Goal: Information Seeking & Learning: Learn about a topic

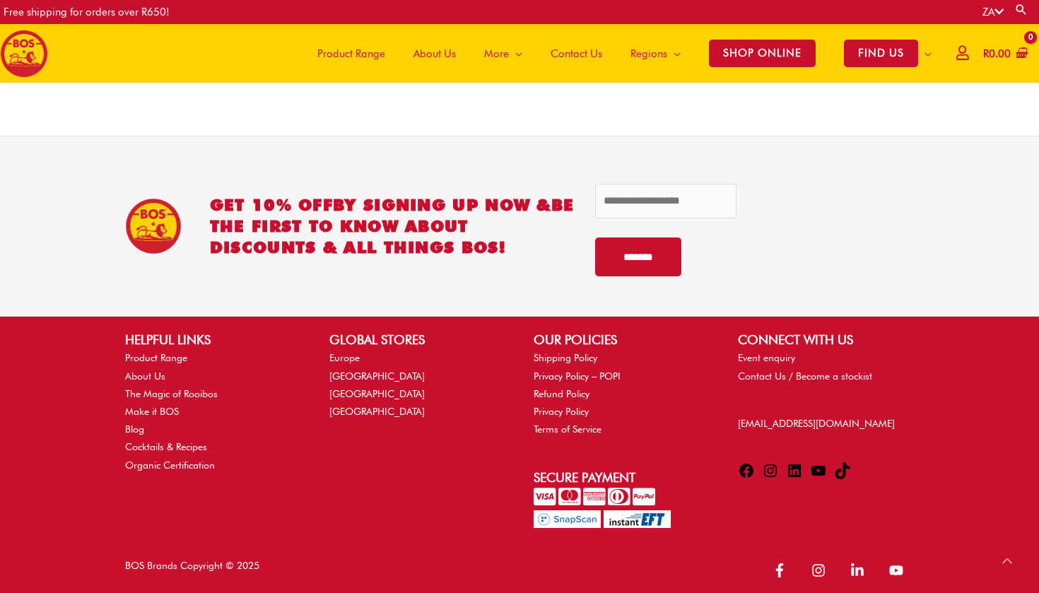
scroll to position [2977, 0]
click at [181, 441] on link "Cocktails & Recipes" at bounding box center [166, 446] width 82 height 11
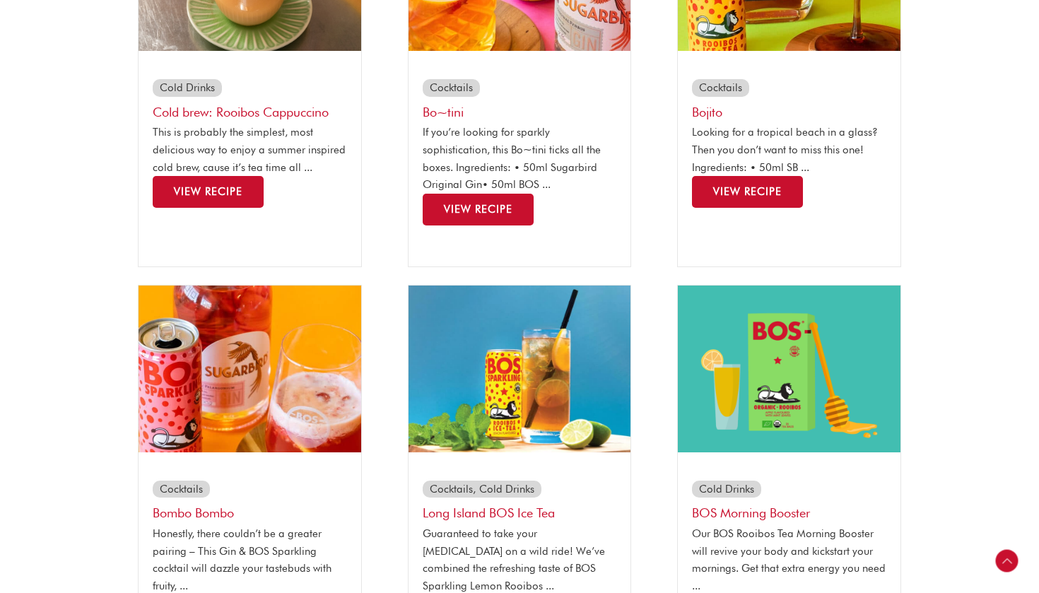
scroll to position [468, 0]
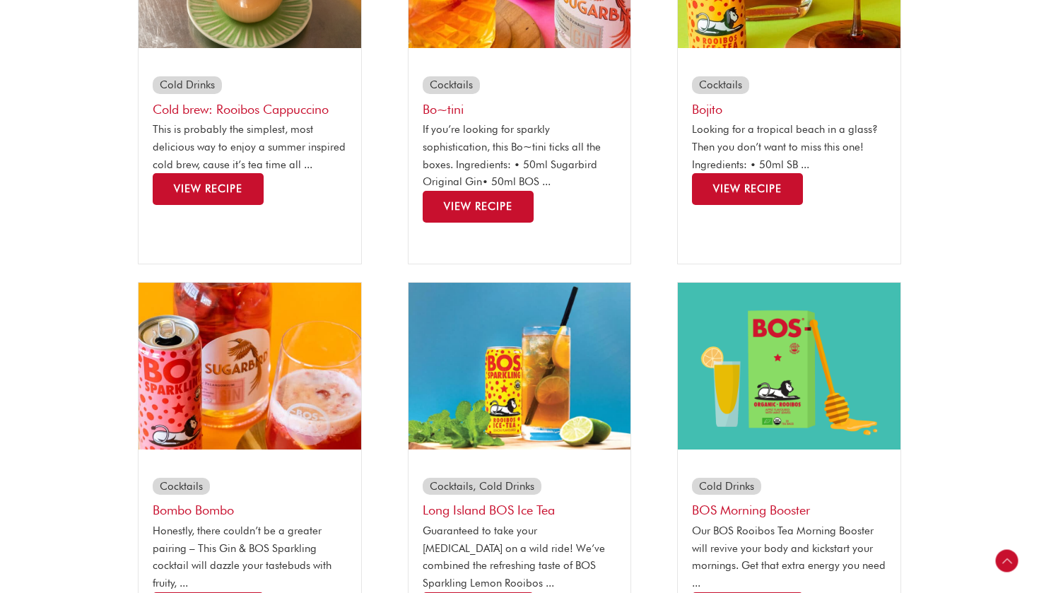
click at [512, 218] on link "View Recipe" at bounding box center [478, 207] width 111 height 32
click at [743, 185] on span "View Recipe" at bounding box center [747, 188] width 69 height 13
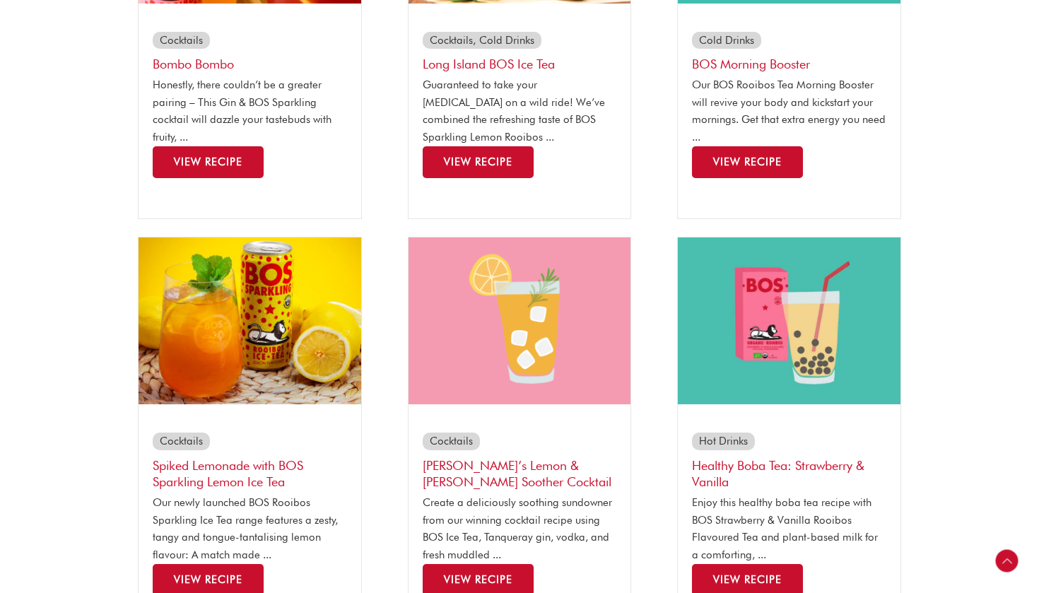
scroll to position [894, 0]
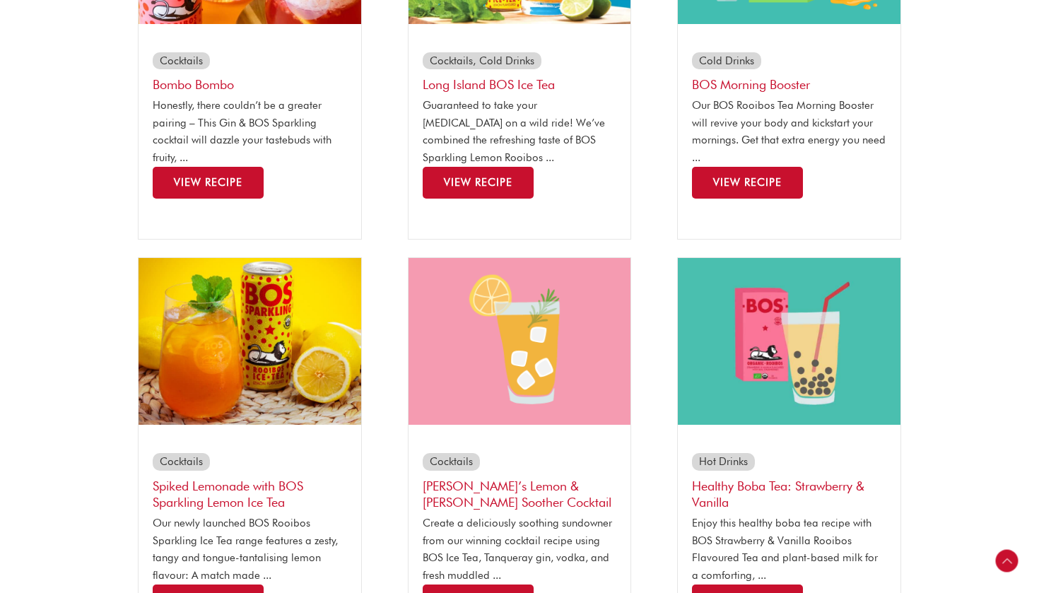
click at [231, 176] on span "View Recipe" at bounding box center [208, 182] width 69 height 13
click at [468, 176] on span "View Recipe" at bounding box center [478, 182] width 69 height 13
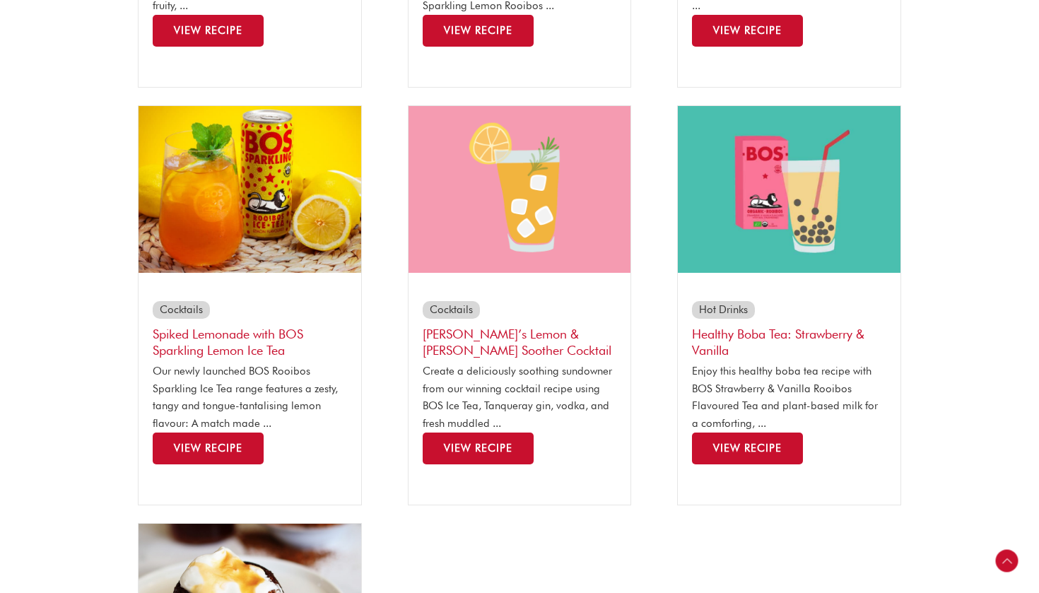
scroll to position [1048, 0]
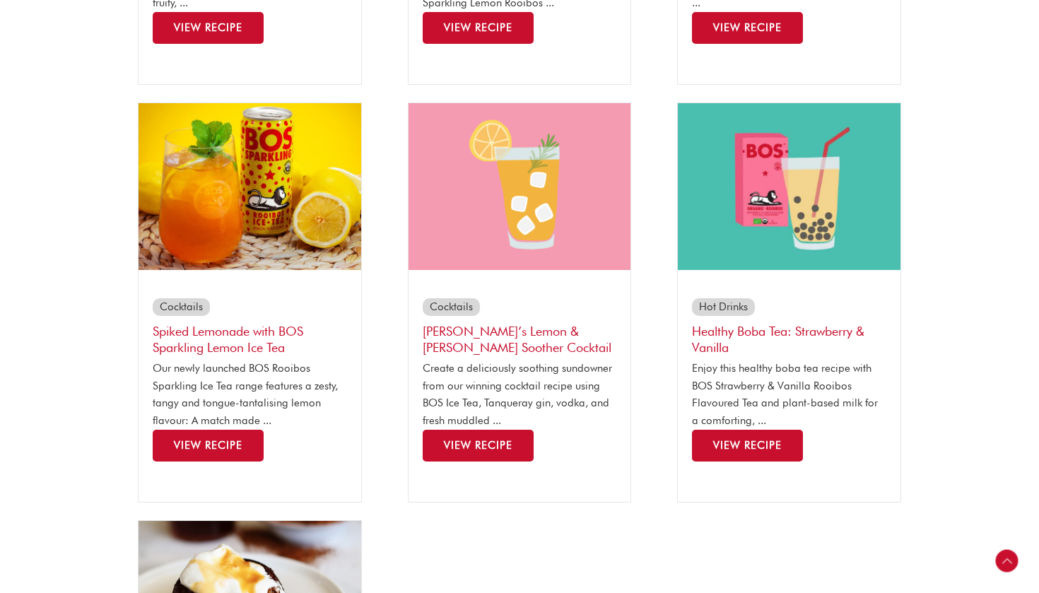
click at [487, 439] on span "View Recipe" at bounding box center [478, 445] width 69 height 13
click at [236, 443] on link "View Recipe" at bounding box center [208, 446] width 111 height 32
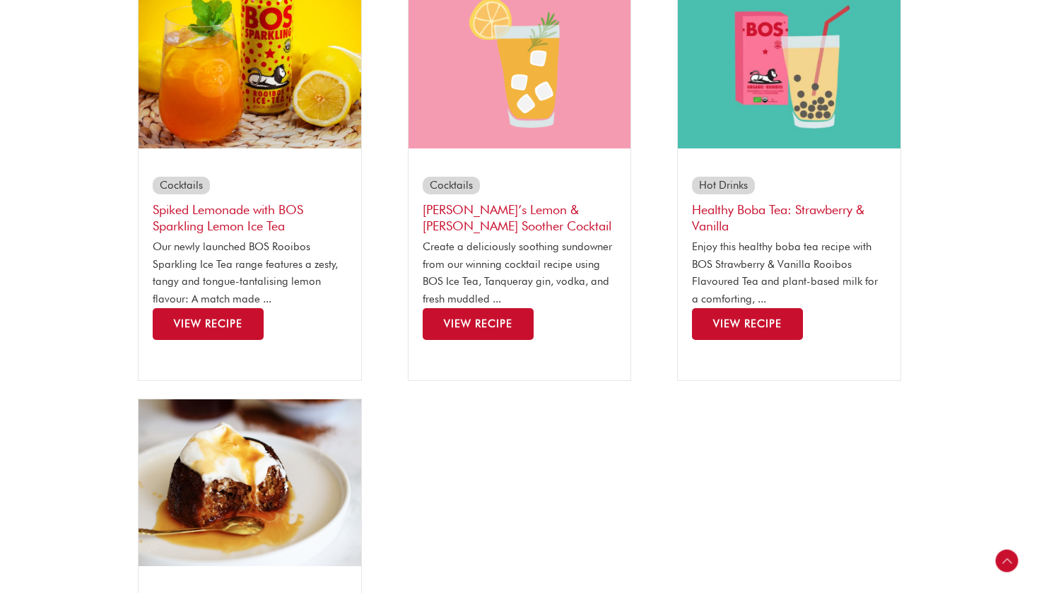
scroll to position [1170, 0]
click at [790, 334] on div "Hot Drinks Healthy Boba Tea: Strawberry & Vanilla Enjoy this healthy boba tea r…" at bounding box center [789, 258] width 223 height 191
click at [788, 317] on link "View Recipe" at bounding box center [747, 324] width 111 height 32
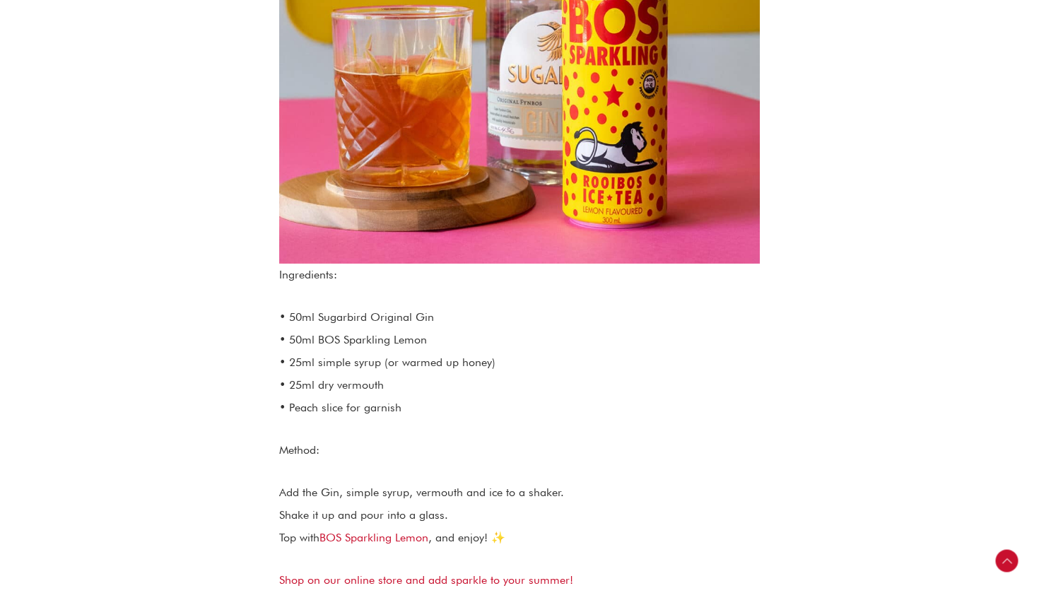
scroll to position [675, 0]
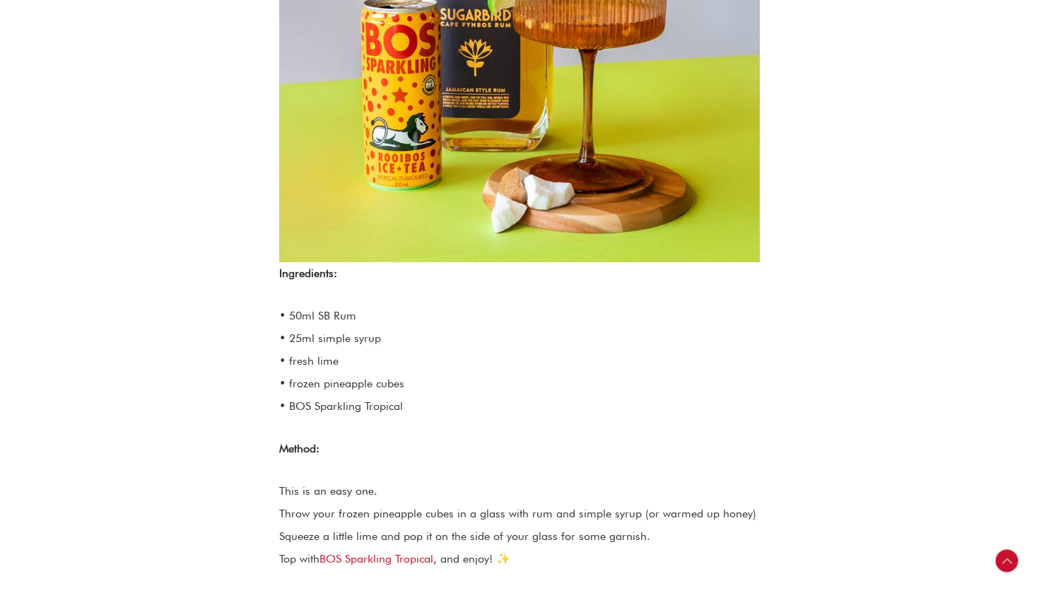
scroll to position [680, 0]
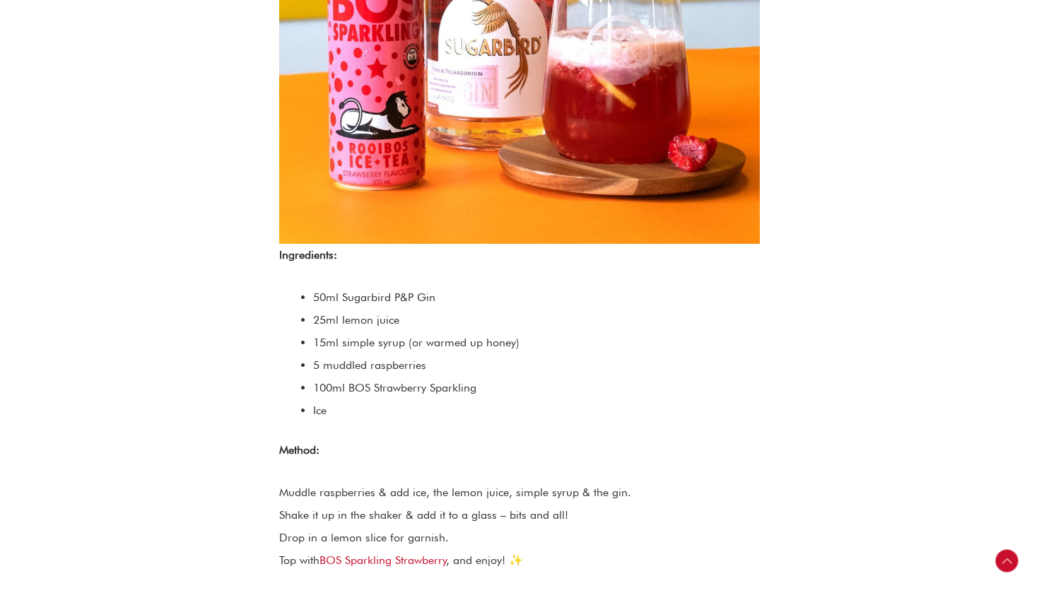
scroll to position [774, 0]
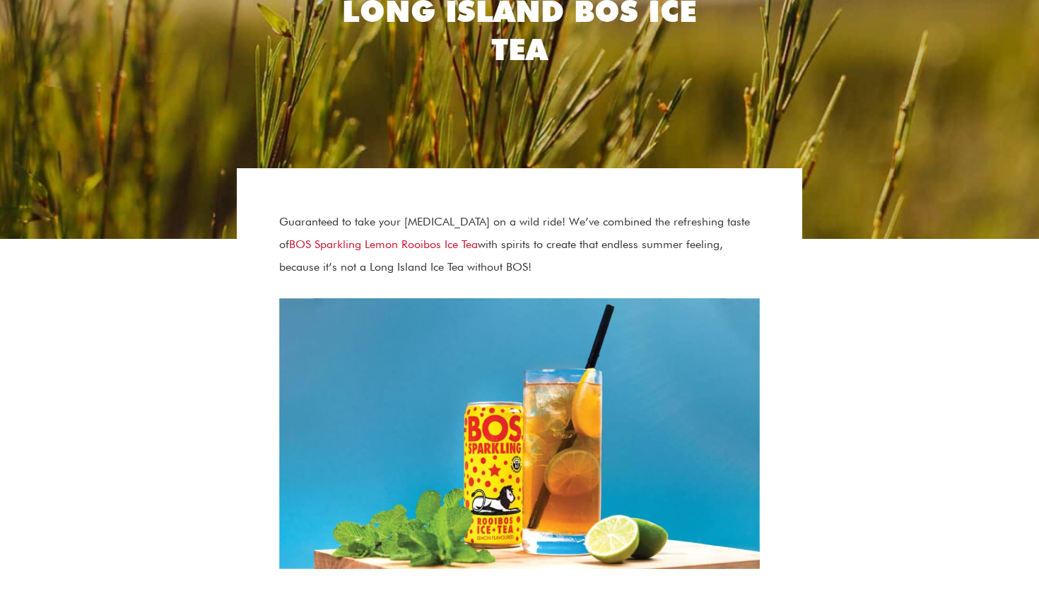
scroll to position [469, 0]
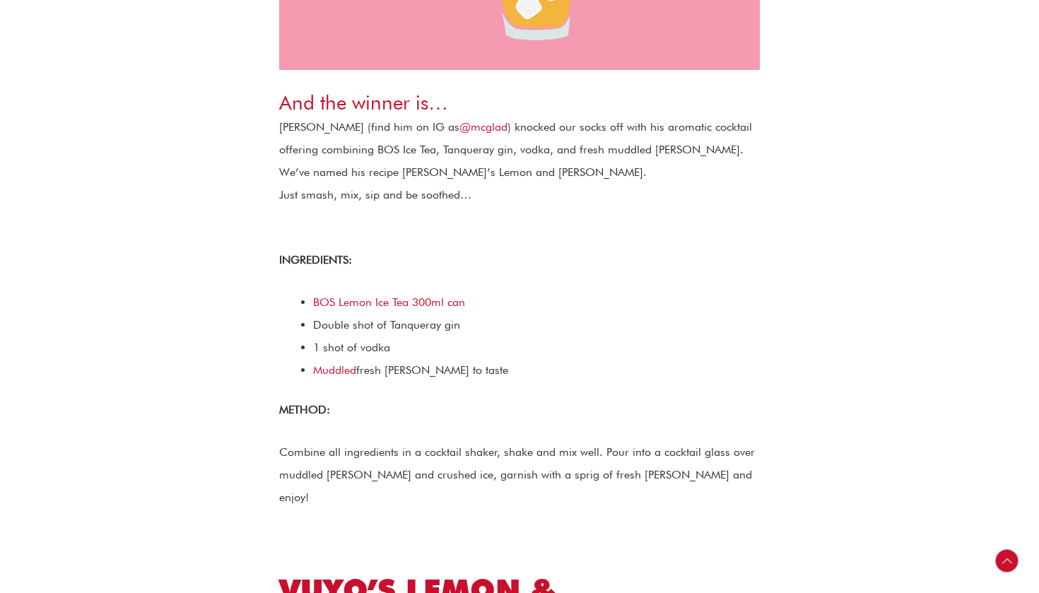
scroll to position [709, 0]
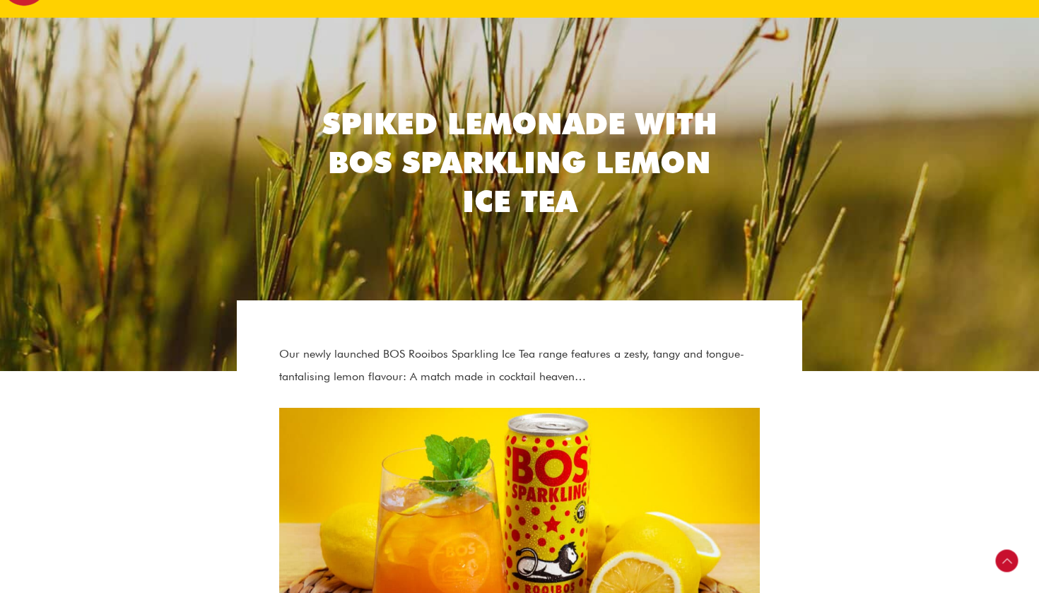
scroll to position [507, 0]
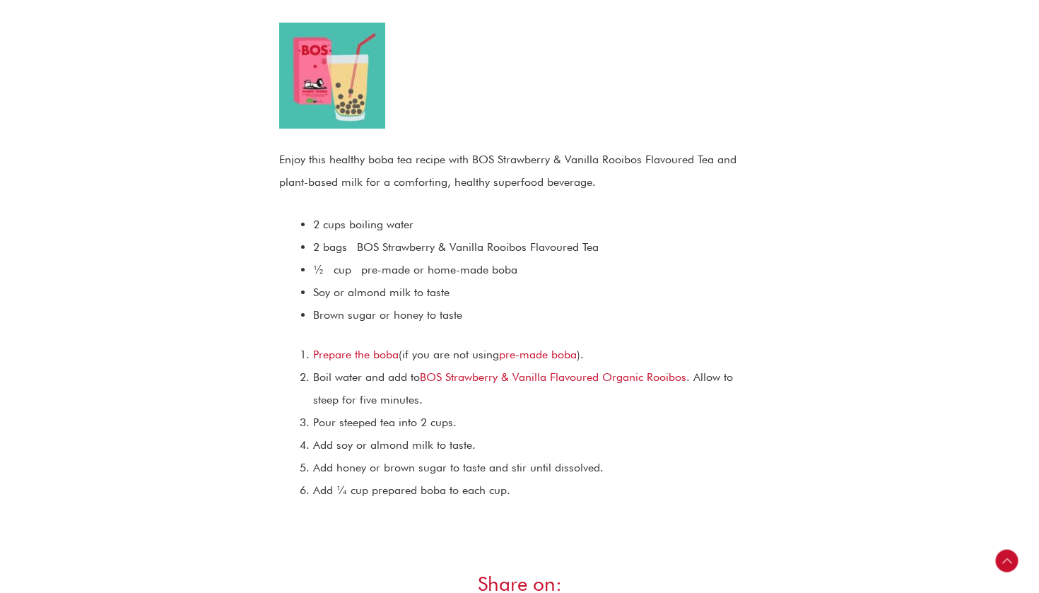
scroll to position [1323, 0]
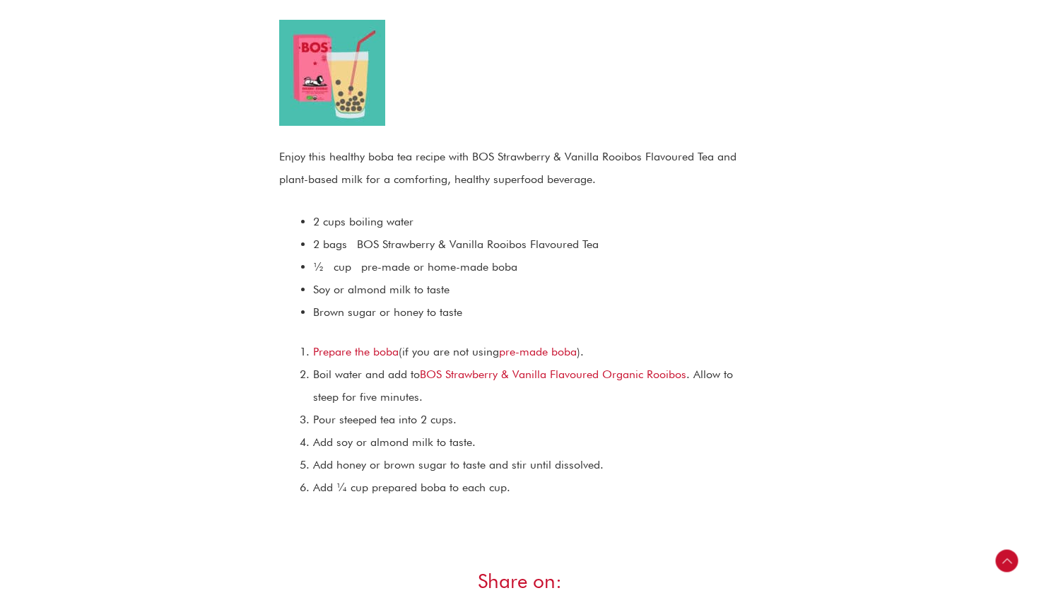
click at [283, 329] on div "HEALTHY BOBA TEA: STRAWBERRY & VANILLA Enjoy this healthy boba tea recipe with …" at bounding box center [519, 210] width 480 height 577
drag, startPoint x: 302, startPoint y: 279, endPoint x: 365, endPoint y: 314, distance: 72.1
click at [367, 314] on div "2 cups boiling water 2 bags BOS Strawberry & Vanilla Rooibos Flavoured Tea ½ cu…" at bounding box center [519, 267] width 480 height 113
click at [392, 301] on li "Brown sugar or honey to taste" at bounding box center [536, 312] width 447 height 23
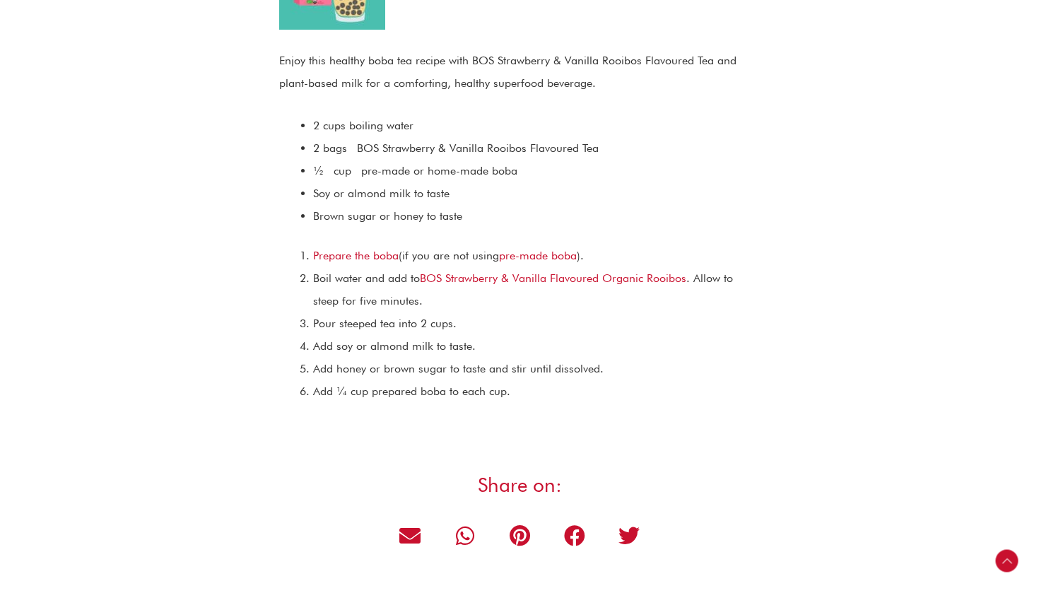
scroll to position [1642, 0]
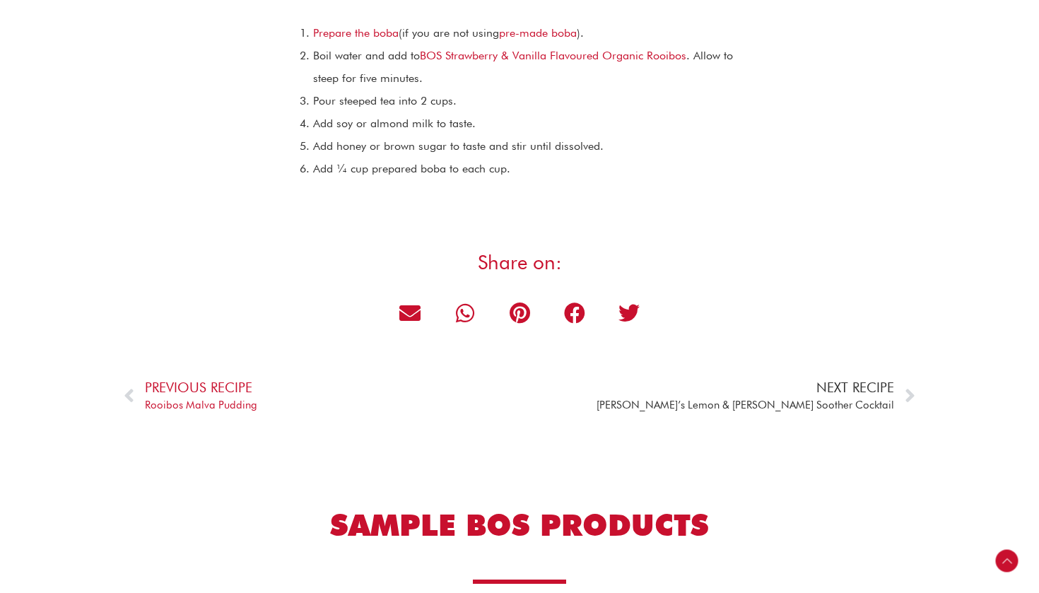
click at [851, 398] on span "Vuyo’s Lemon & Rosemary Soother Cocktail" at bounding box center [744, 405] width 297 height 18
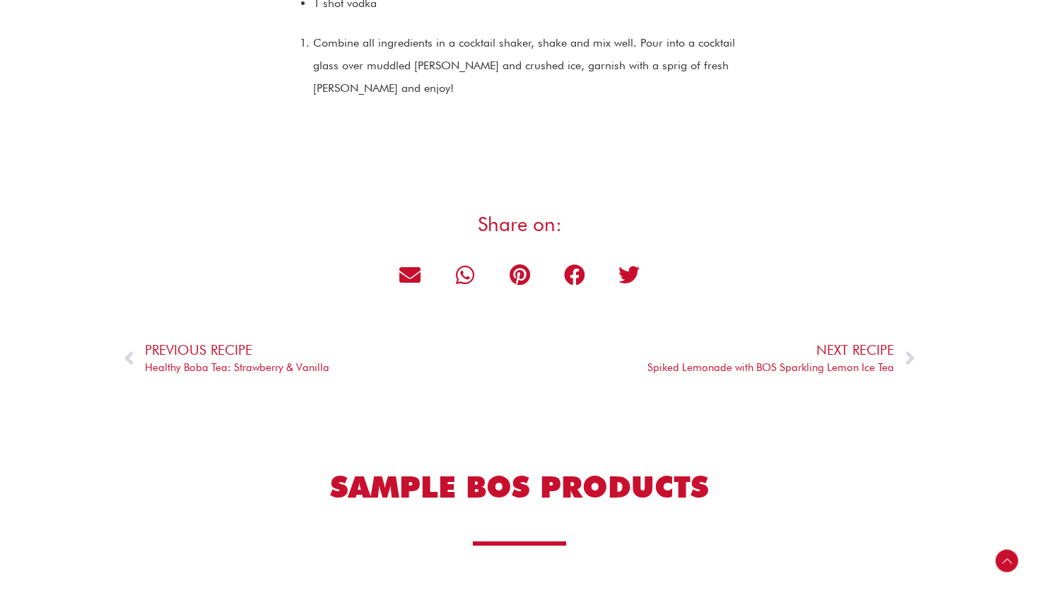
scroll to position [1873, 0]
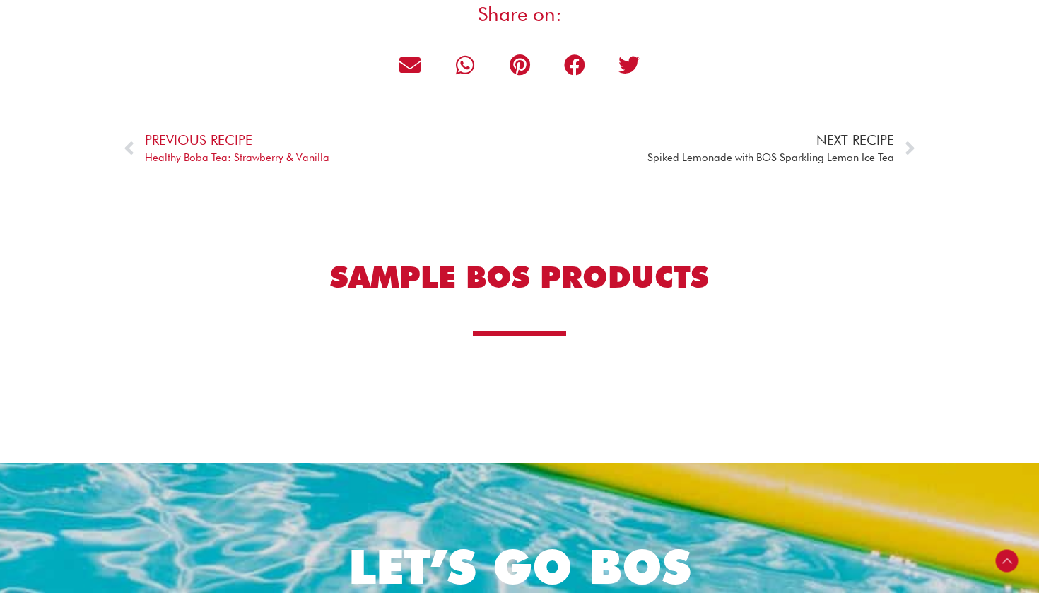
click at [829, 149] on span "Spiked Lemonade with BOS Sparkling Lemon Ice Tea" at bounding box center [770, 158] width 247 height 18
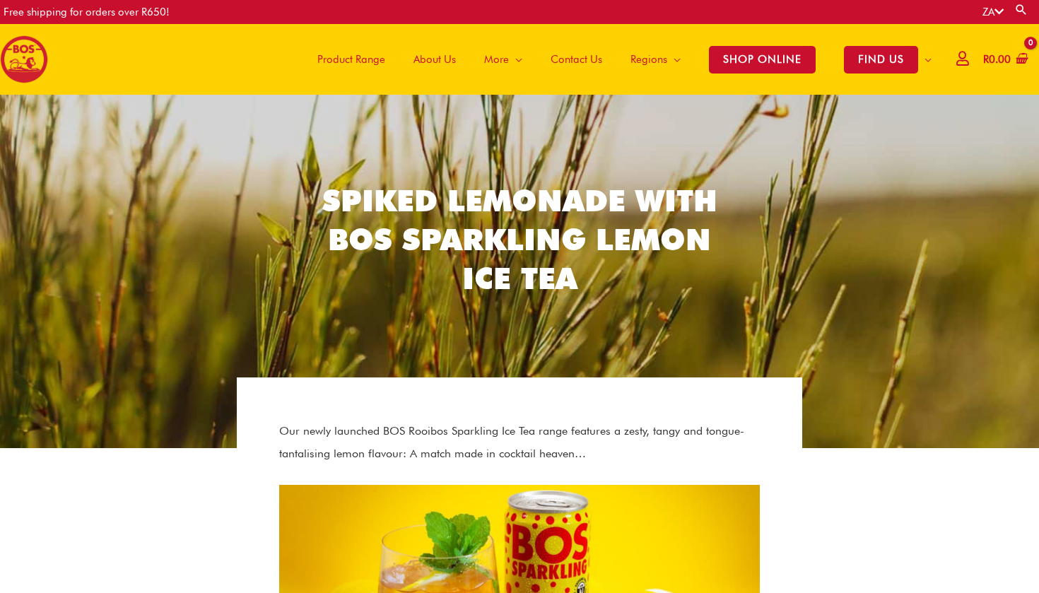
click at [574, 67] on span "Contact Us" at bounding box center [576, 59] width 52 height 42
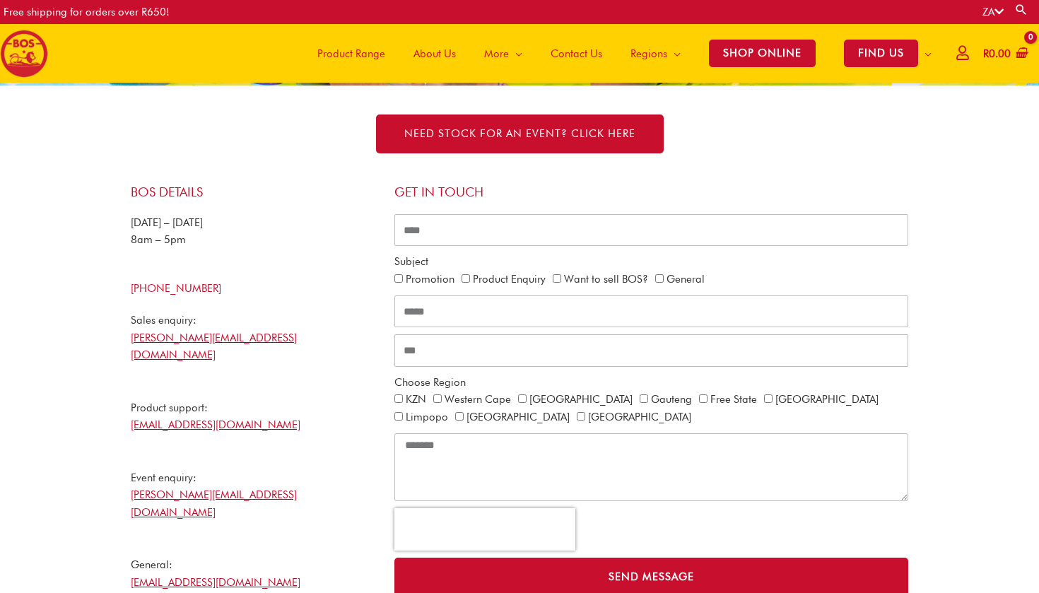
scroll to position [324, 0]
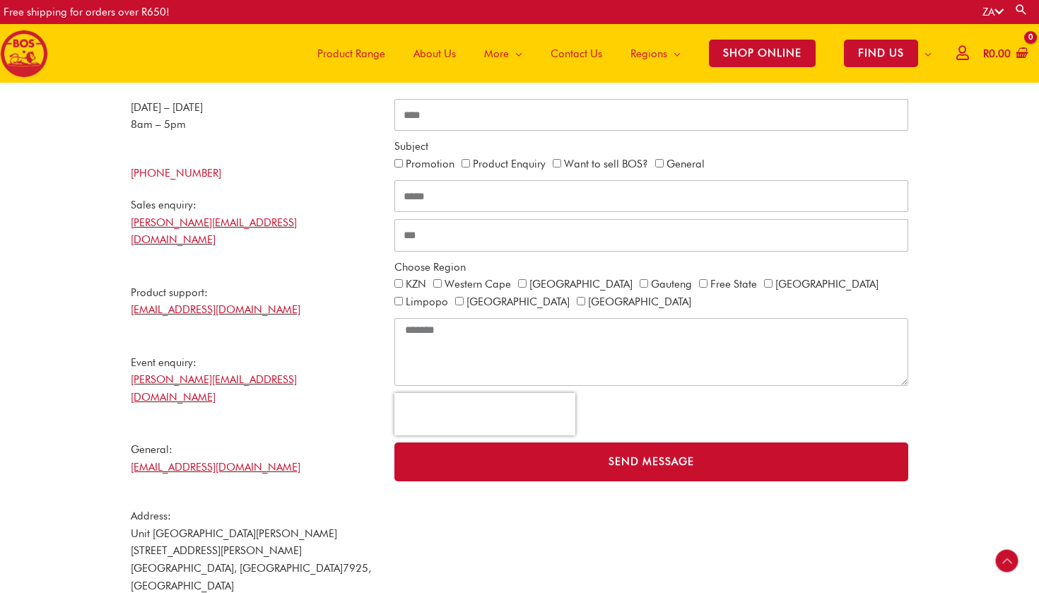
click at [429, 51] on span "About Us" at bounding box center [434, 54] width 42 height 42
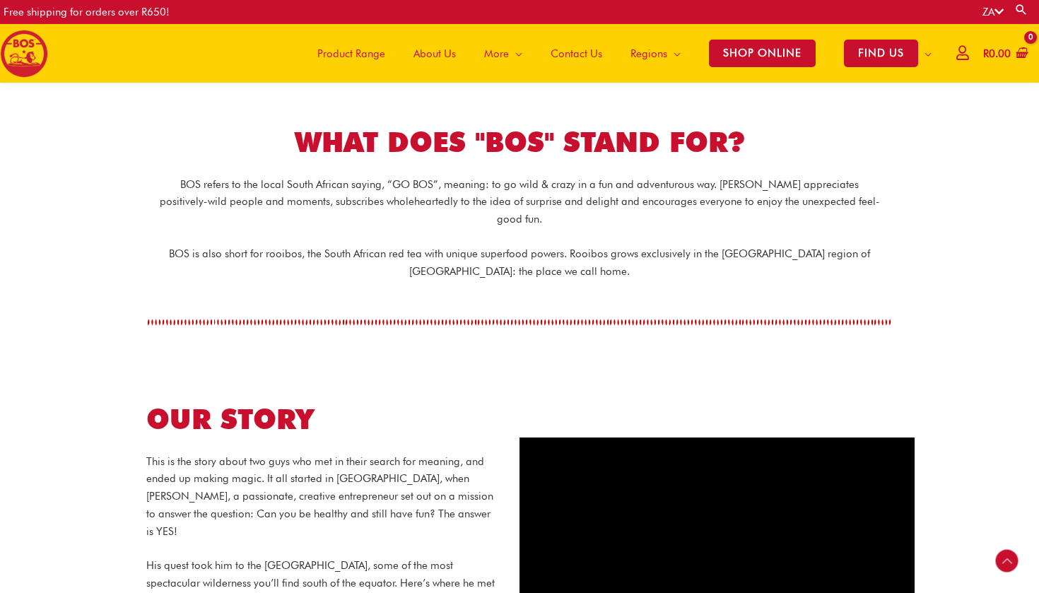
scroll to position [242, 0]
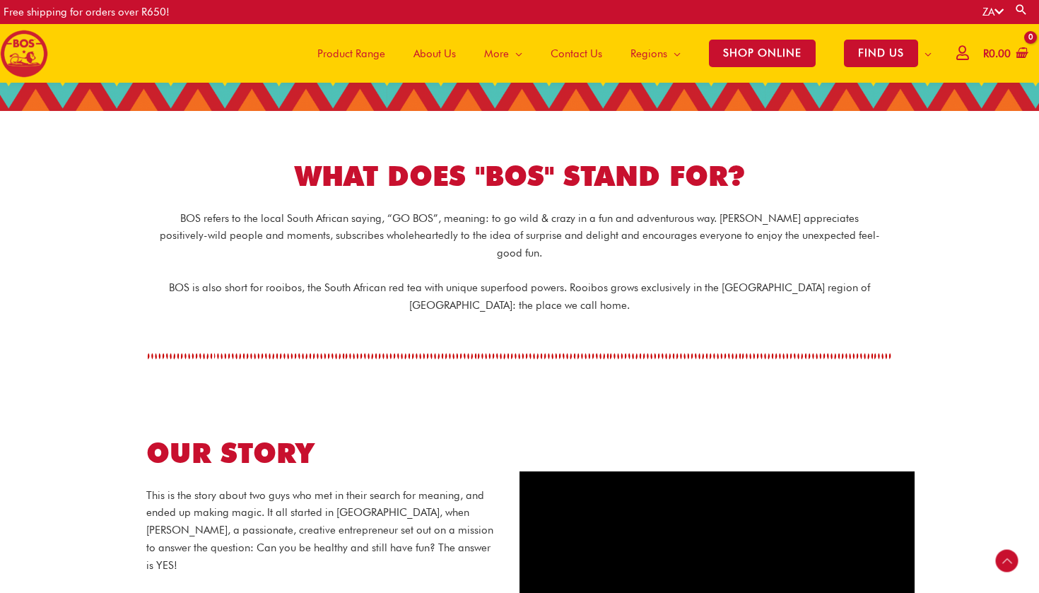
click at [403, 216] on p "BOS refers to the local South African saying, “GO BOS”, meaning: to go wild & c…" at bounding box center [519, 236] width 721 height 52
click at [444, 218] on p "BOS refers to the local South African saying, “GO BOS”, meaning: to go wild & c…" at bounding box center [519, 236] width 721 height 52
click at [463, 233] on p "BOS refers to the local South African saying, “GO BOS”, meaning: to go wild & c…" at bounding box center [519, 236] width 721 height 52
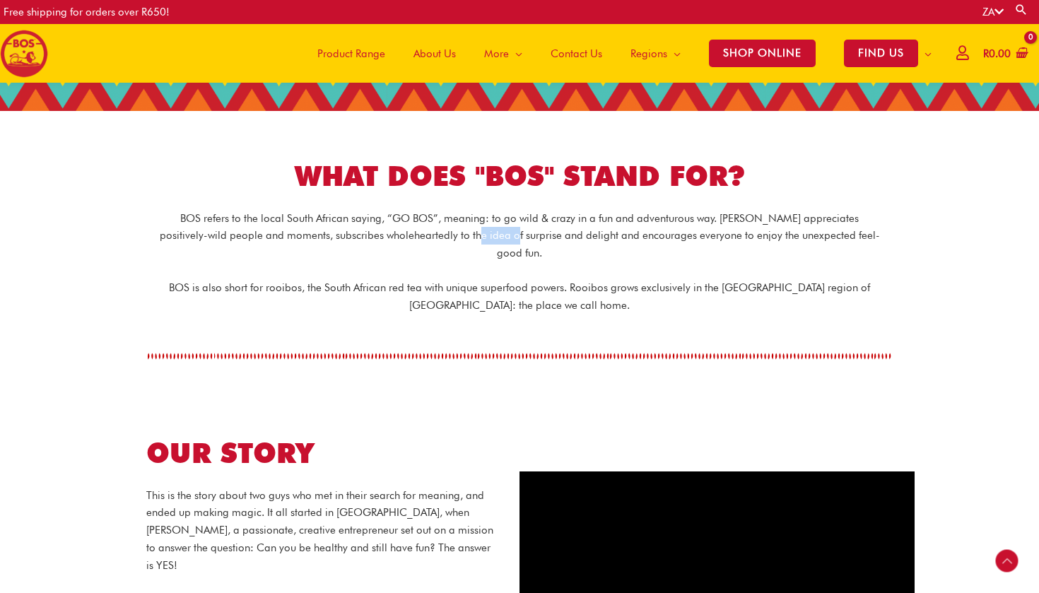
click at [463, 233] on p "BOS refers to the local South African saying, “GO BOS”, meaning: to go wild & c…" at bounding box center [519, 236] width 721 height 52
click at [462, 233] on p "BOS refers to the local South African saying, “GO BOS”, meaning: to go wild & c…" at bounding box center [519, 236] width 721 height 52
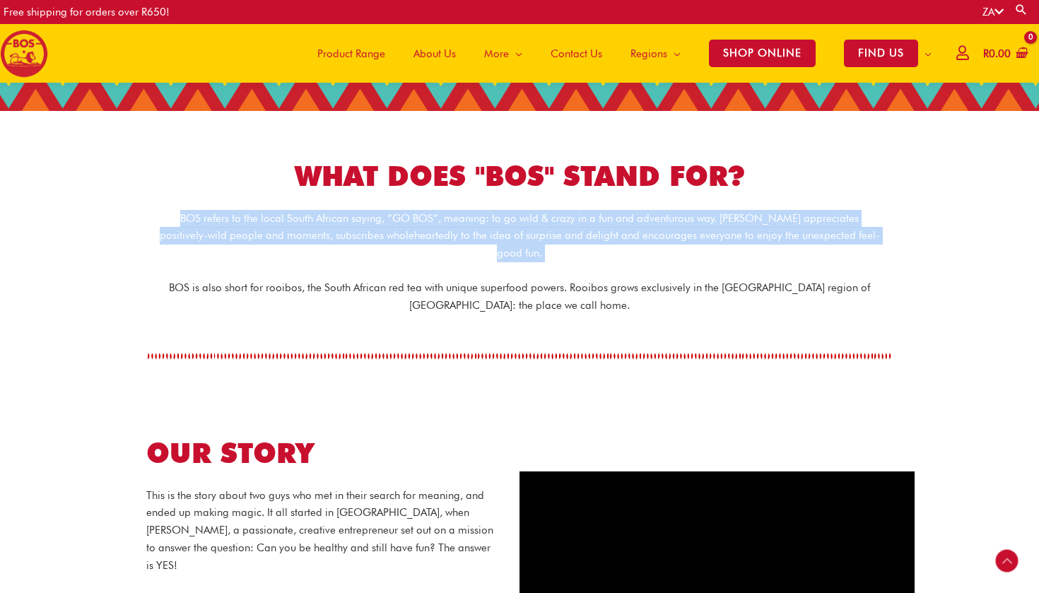
click at [462, 233] on p "BOS refers to the local South African saying, “GO BOS”, meaning: to go wild & c…" at bounding box center [519, 236] width 721 height 52
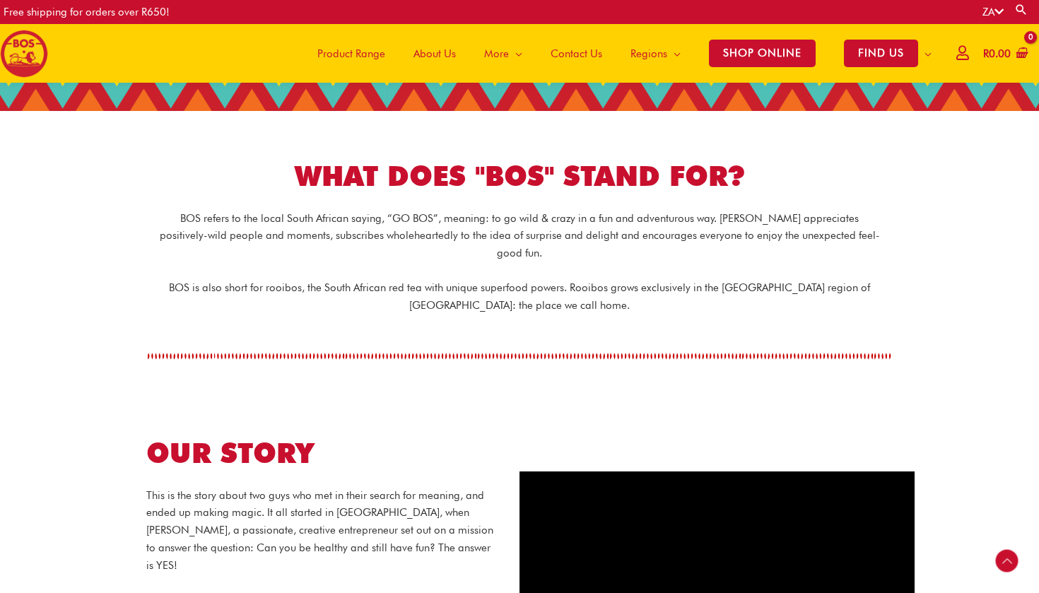
click at [497, 279] on p "BOS is also short for rooibos, the South African red tea with unique superfood …" at bounding box center [519, 296] width 721 height 35
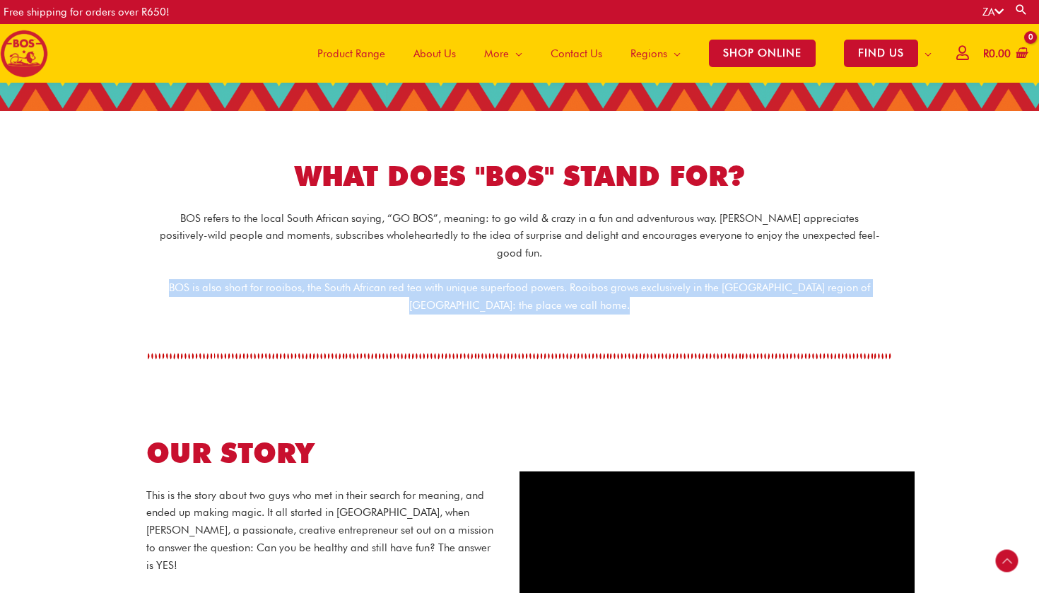
click at [497, 279] on p "BOS is also short for rooibos, the South African red tea with unique superfood …" at bounding box center [519, 296] width 721 height 35
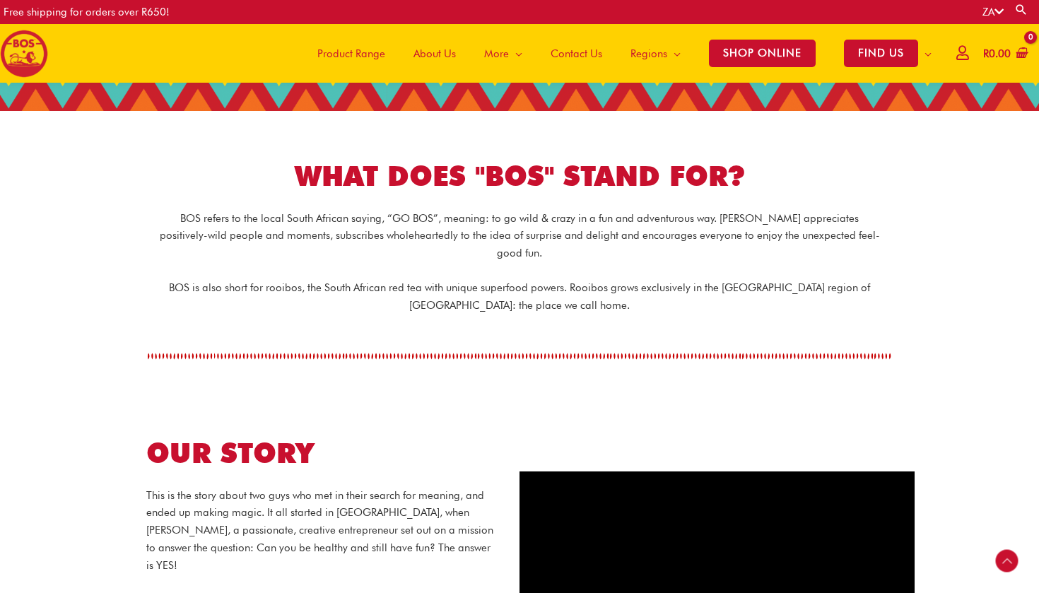
click at [522, 389] on div "OUR STORY This is the story about two guys who met in their search for meaning,…" at bounding box center [519, 582] width 789 height 386
drag, startPoint x: 497, startPoint y: 335, endPoint x: 532, endPoint y: 335, distance: 35.3
click at [532, 353] on span at bounding box center [520, 356] width 744 height 7
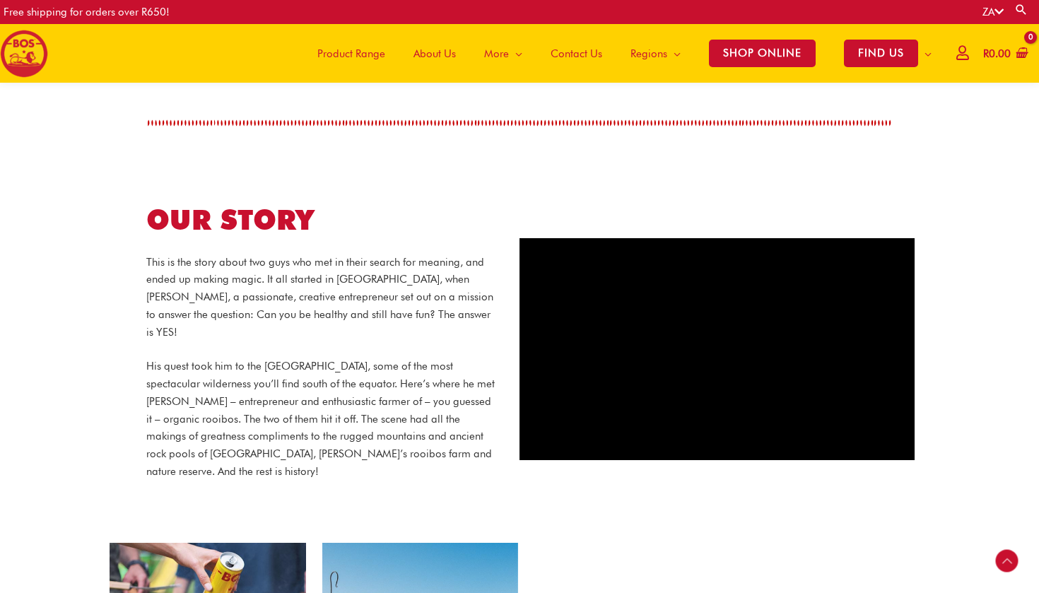
scroll to position [495, 0]
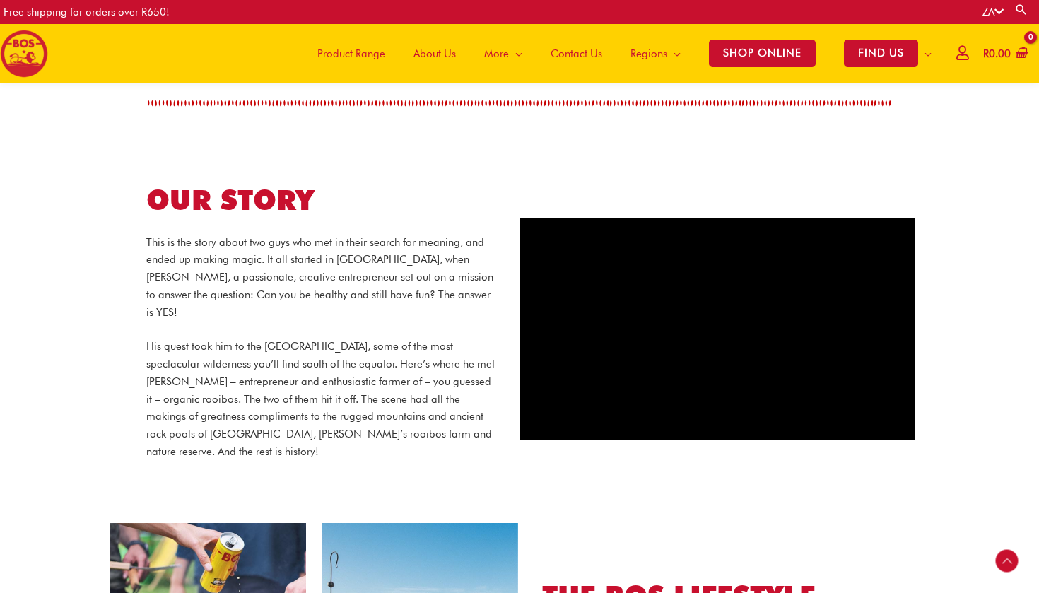
click at [364, 365] on p "His quest took him to the [GEOGRAPHIC_DATA], some of the most spectacular wilde…" at bounding box center [322, 399] width 353 height 122
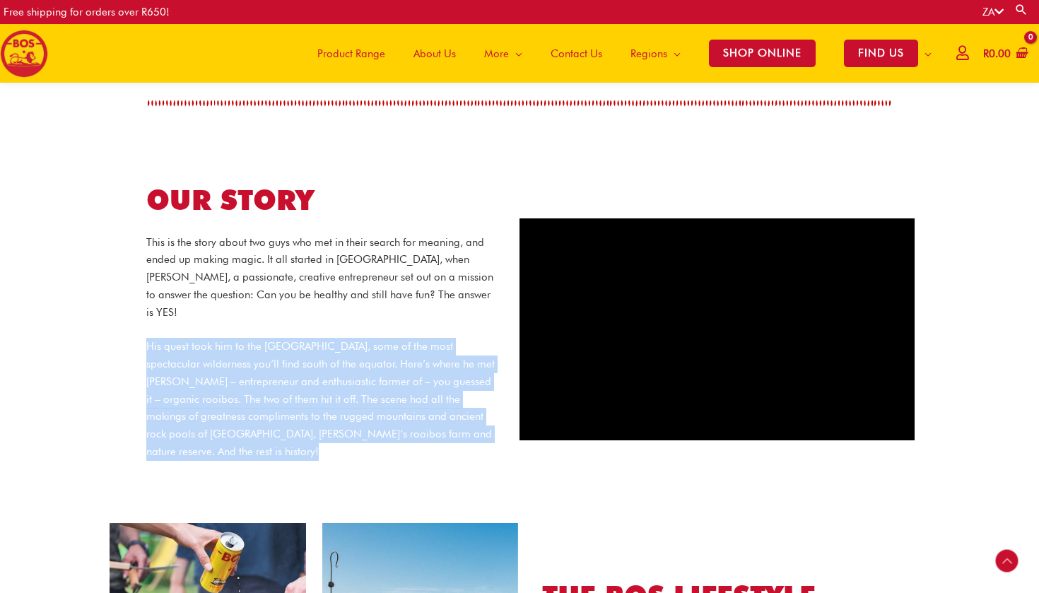
click at [364, 365] on p "His quest took him to the [GEOGRAPHIC_DATA], some of the most spectacular wilde…" at bounding box center [322, 399] width 353 height 122
click at [319, 353] on p "His quest took him to the [GEOGRAPHIC_DATA], some of the most spectacular wilde…" at bounding box center [322, 399] width 353 height 122
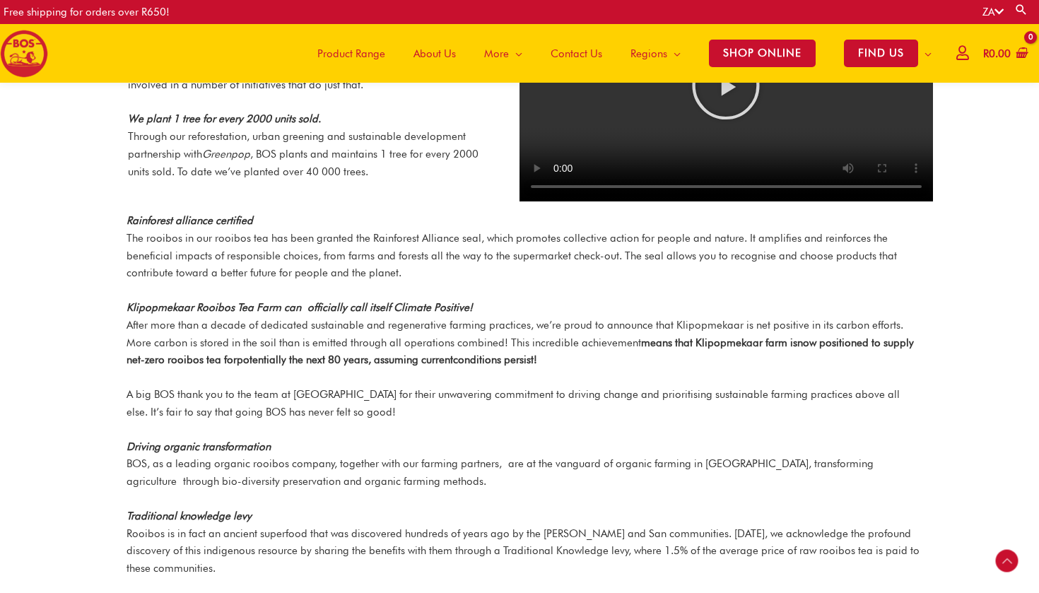
scroll to position [1620, 0]
